Goal: Information Seeking & Learning: Understand process/instructions

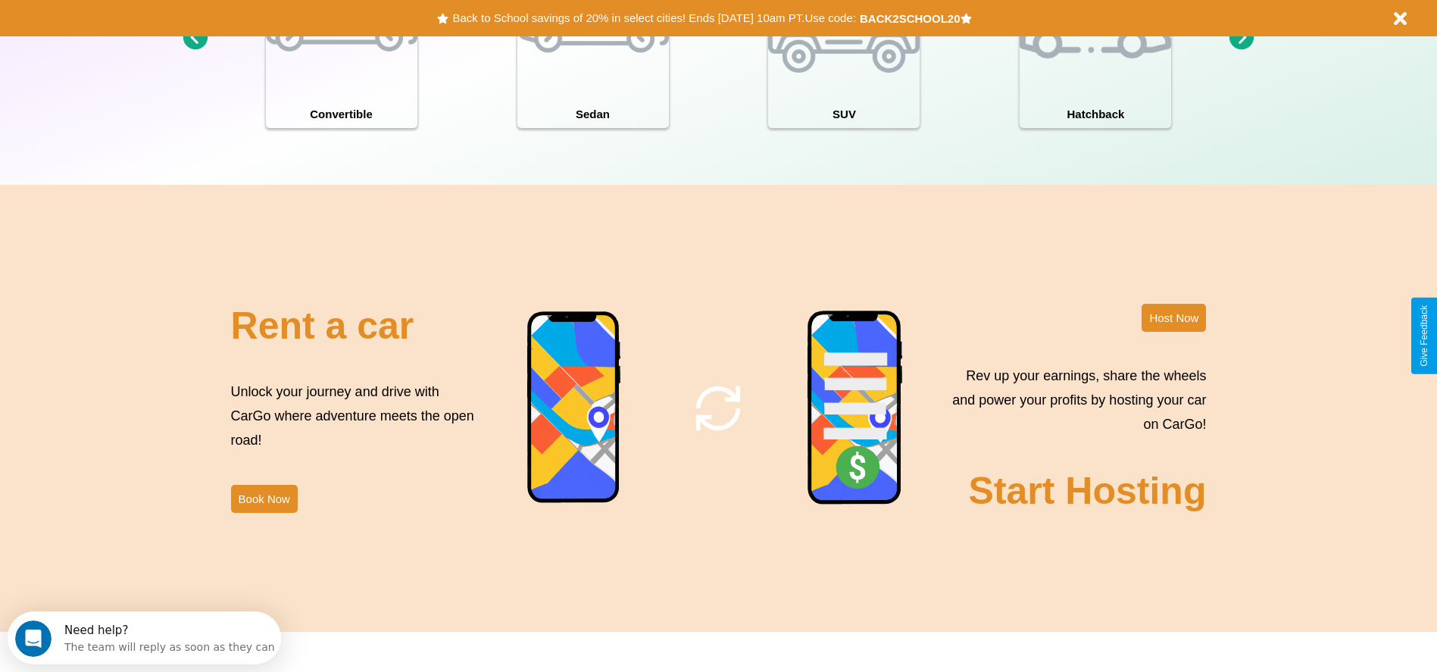
scroll to position [2173, 0]
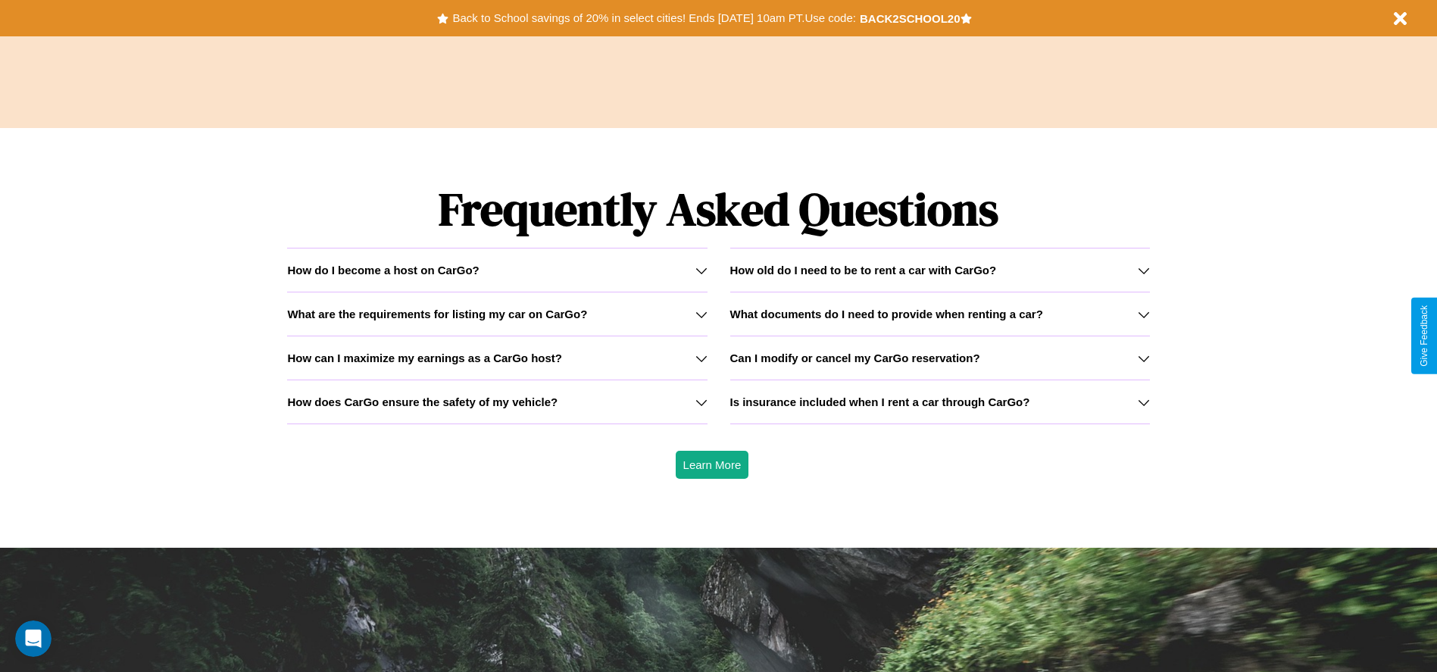
click at [701, 401] on icon at bounding box center [701, 402] width 12 height 12
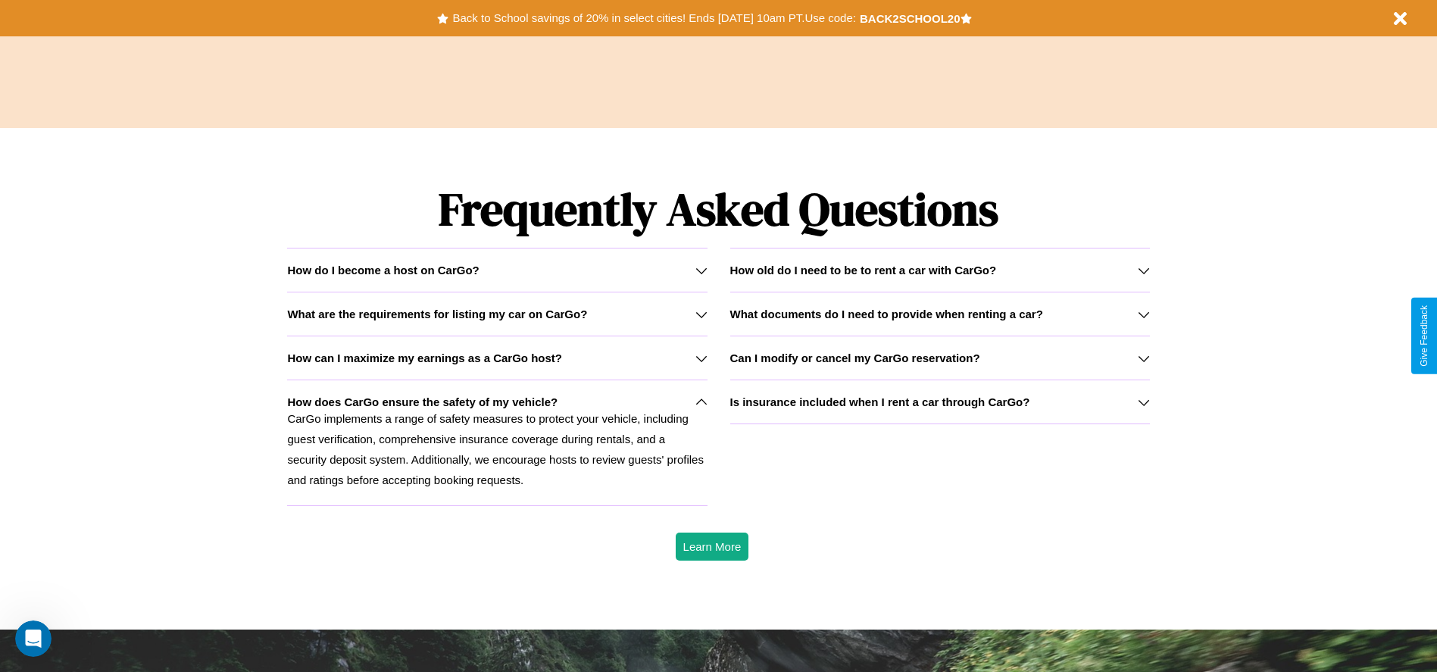
click at [497, 314] on h3 "What are the requirements for listing my car on CarGo?" at bounding box center [437, 313] width 300 height 13
click at [1143, 314] on icon at bounding box center [1144, 314] width 12 height 12
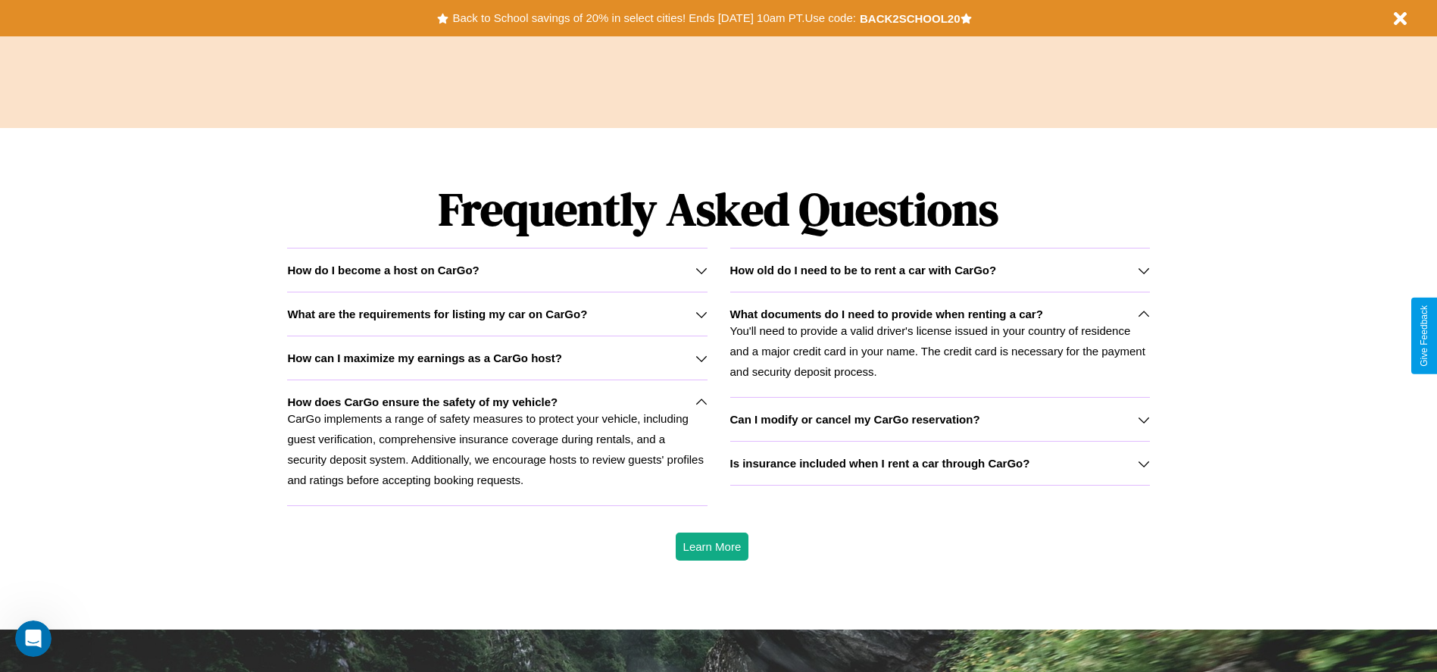
click at [1143, 270] on icon at bounding box center [1144, 270] width 12 height 12
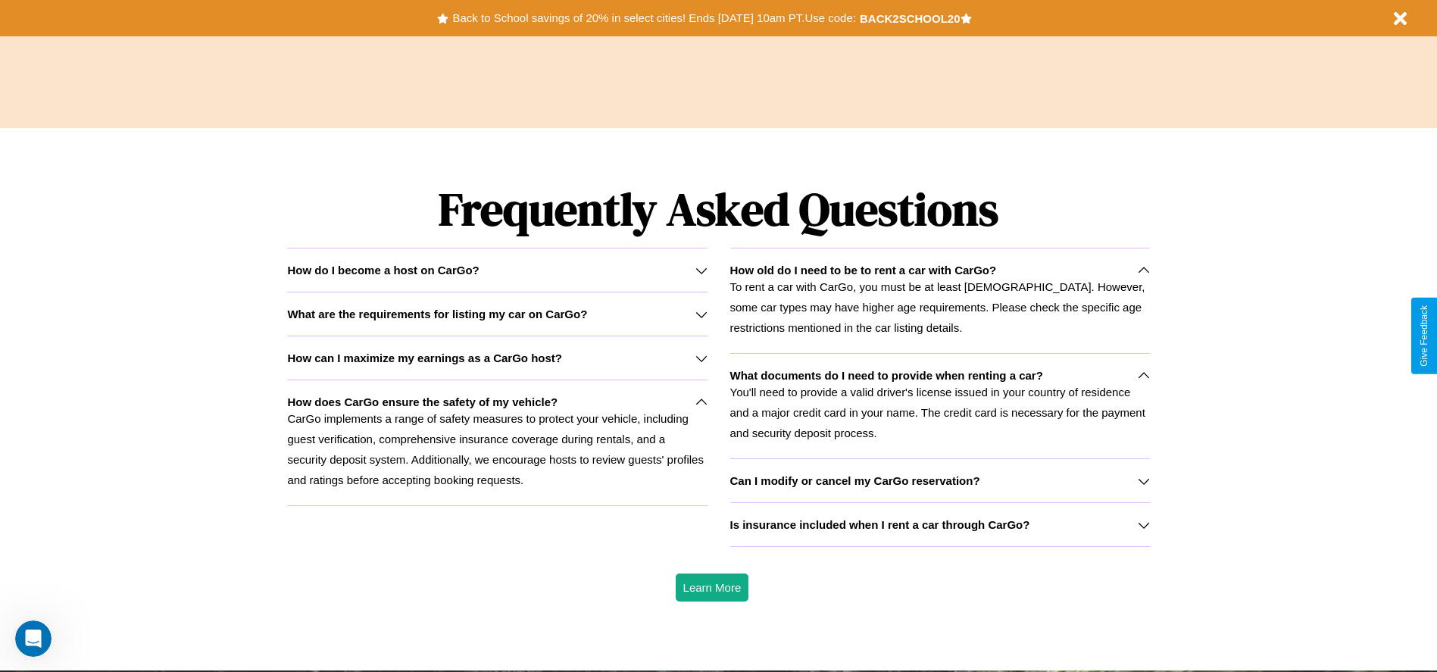
click at [1143, 375] on icon at bounding box center [1144, 376] width 12 height 12
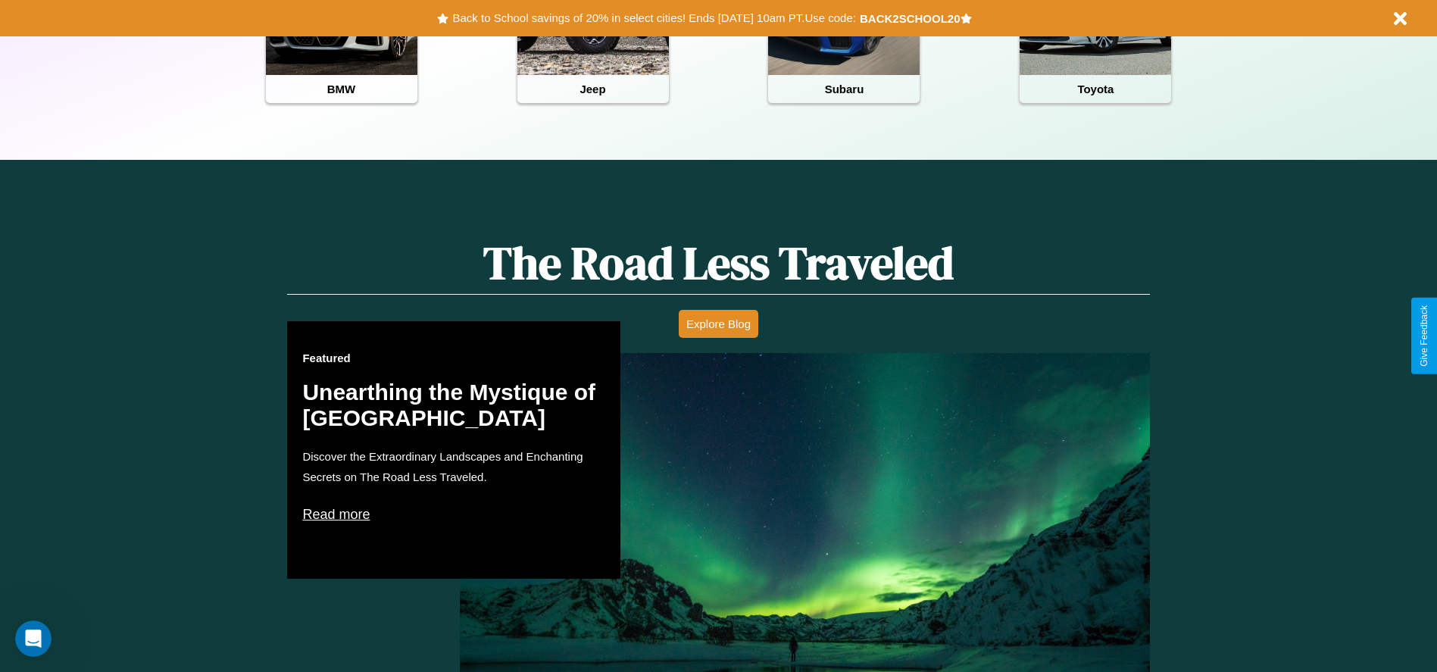
scroll to position [0, 0]
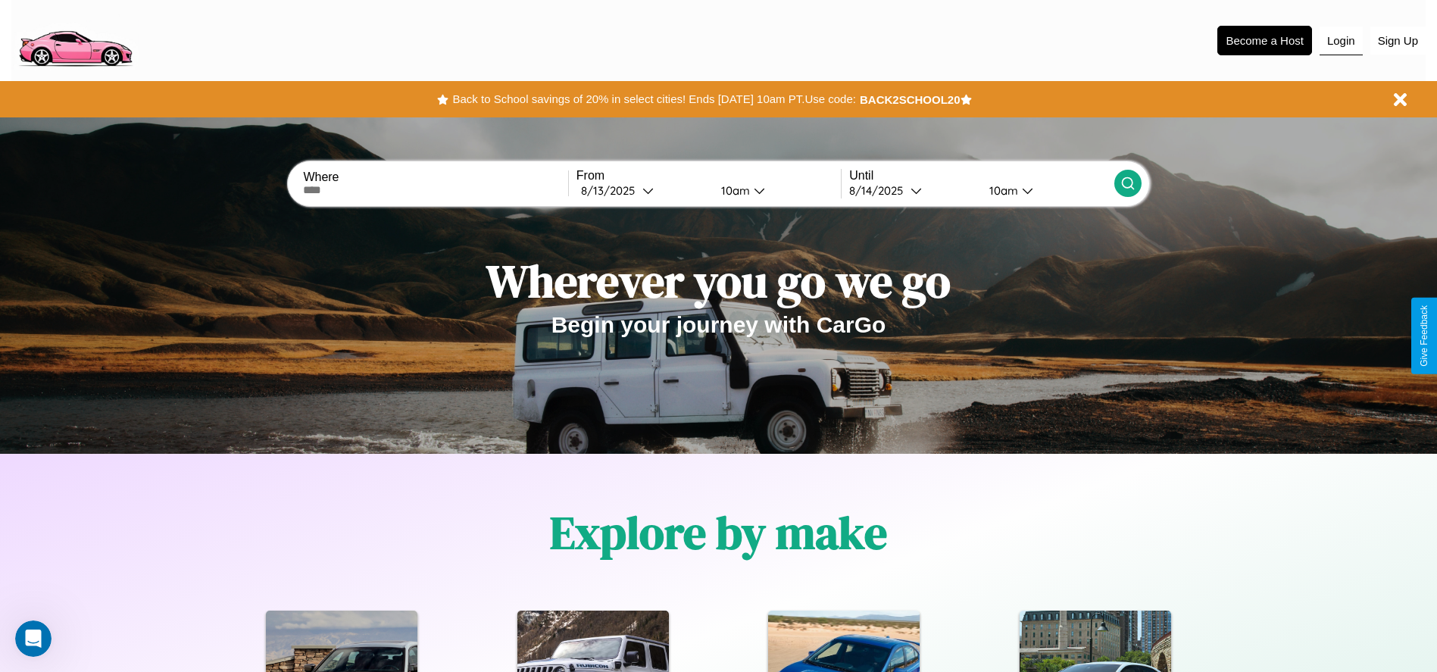
click at [1341, 40] on button "Login" at bounding box center [1340, 41] width 43 height 29
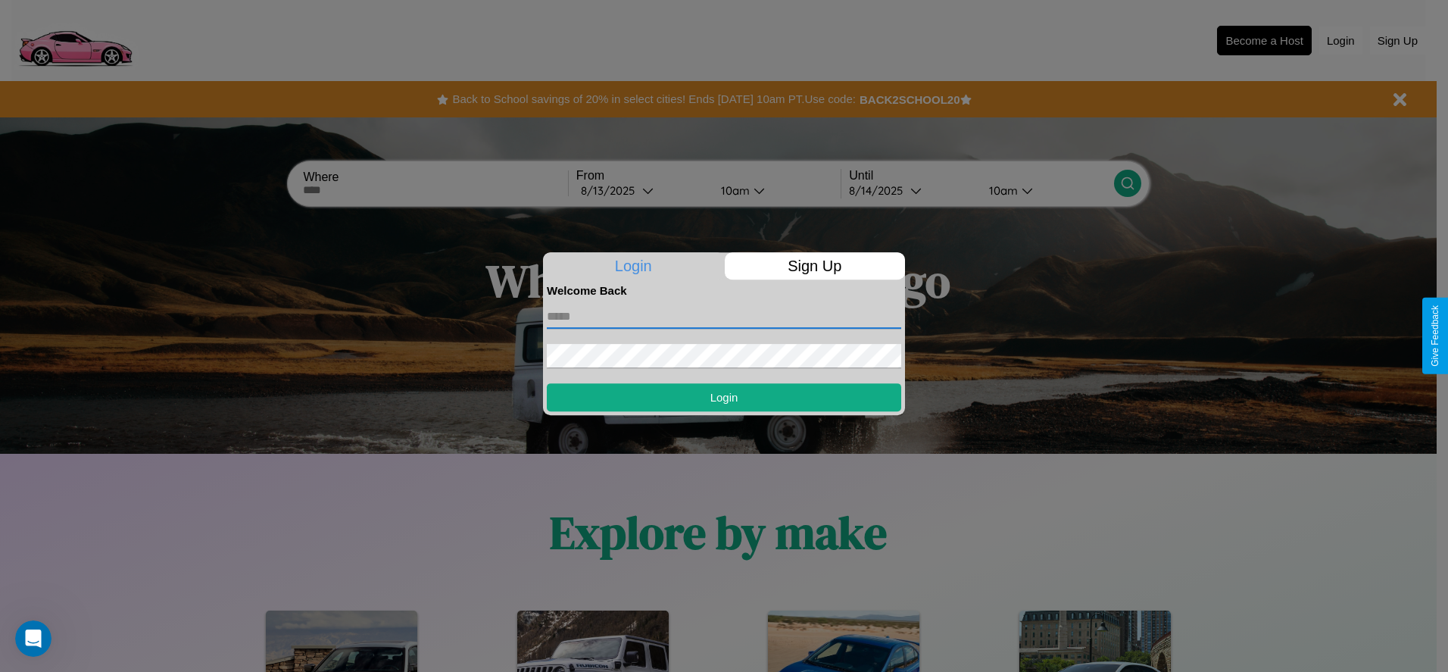
click at [724, 316] on input "text" at bounding box center [724, 316] width 354 height 24
type input "**********"
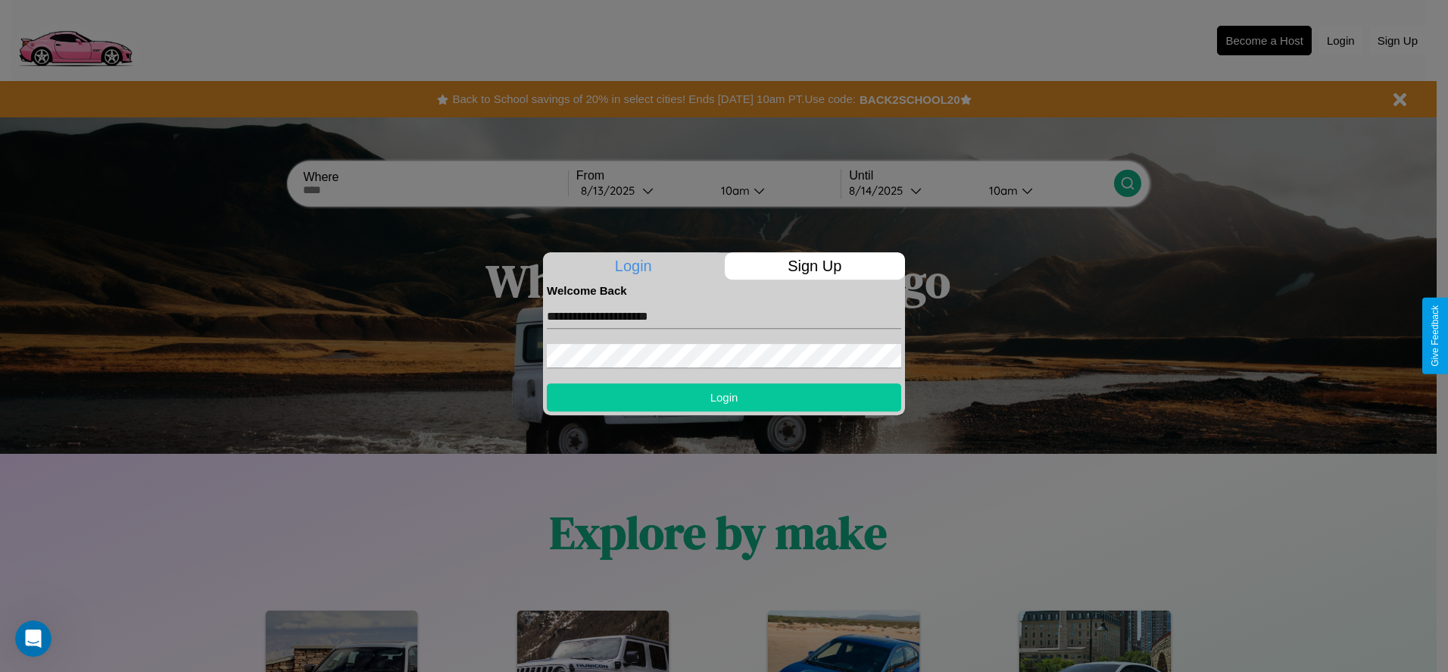
click at [724, 397] on button "Login" at bounding box center [724, 397] width 354 height 28
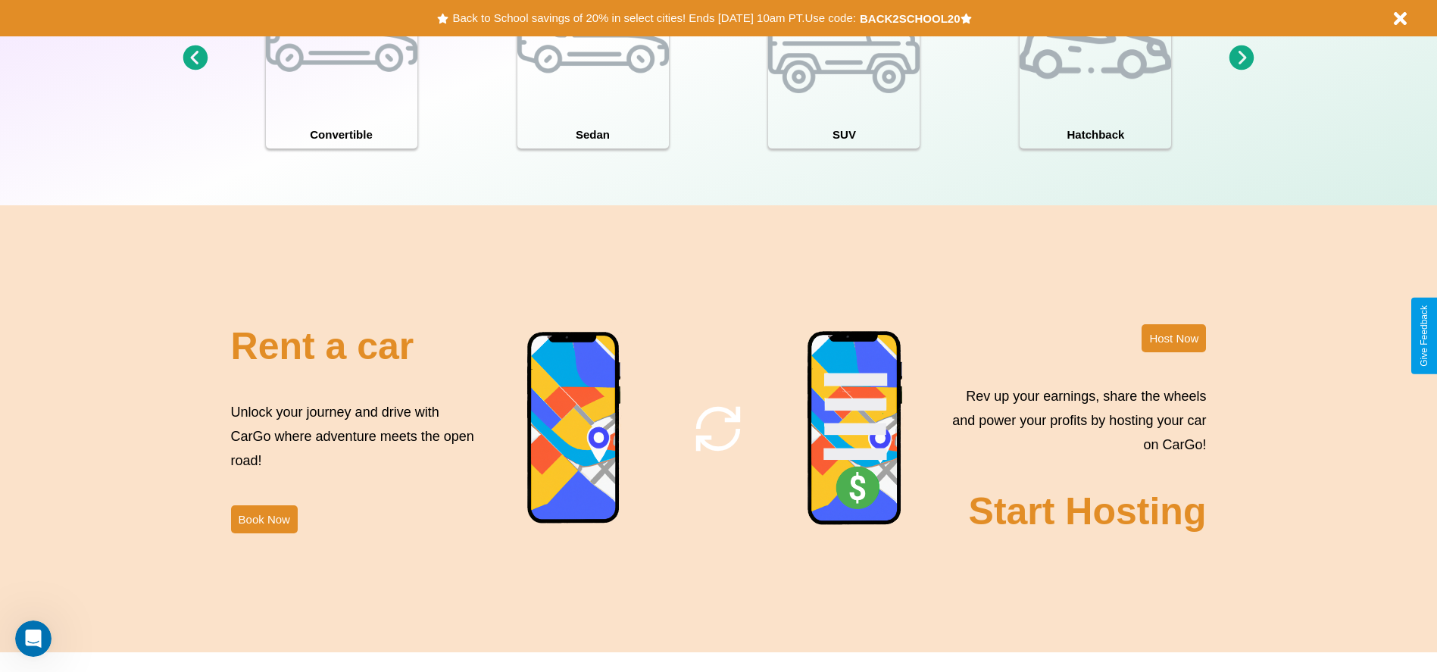
scroll to position [1651, 0]
